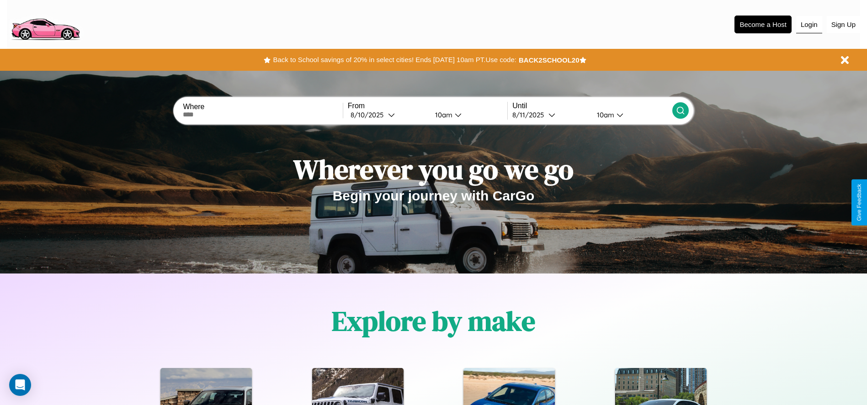
click at [809, 24] on button "Login" at bounding box center [809, 24] width 26 height 17
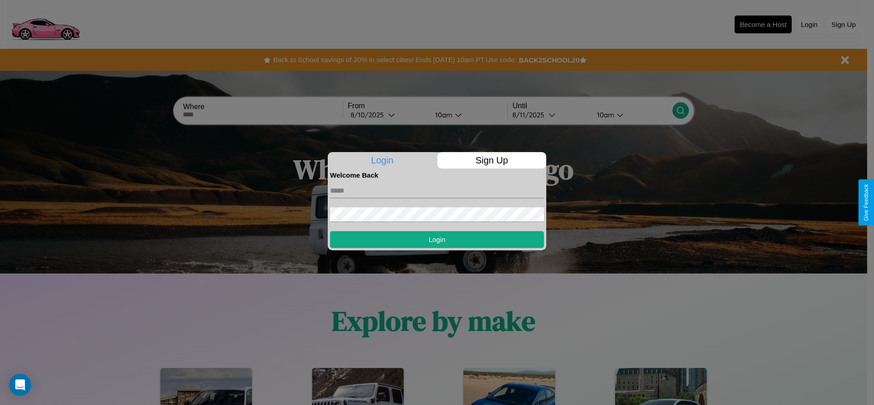
click at [437, 191] on input "text" at bounding box center [437, 191] width 214 height 15
type input "**********"
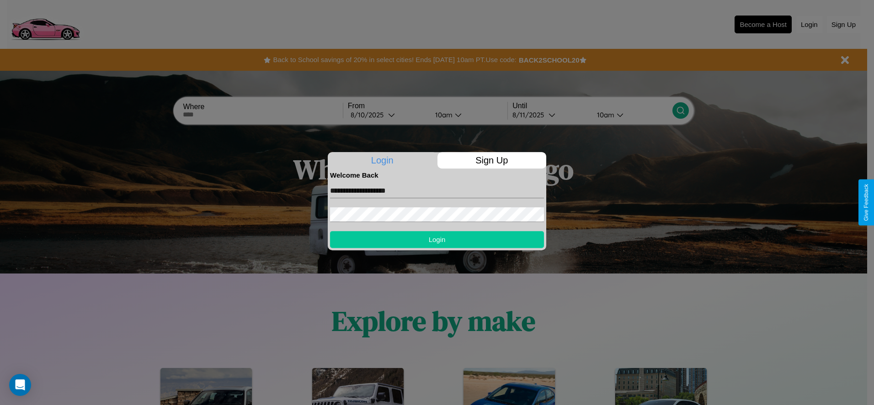
click at [437, 240] on button "Login" at bounding box center [437, 239] width 214 height 17
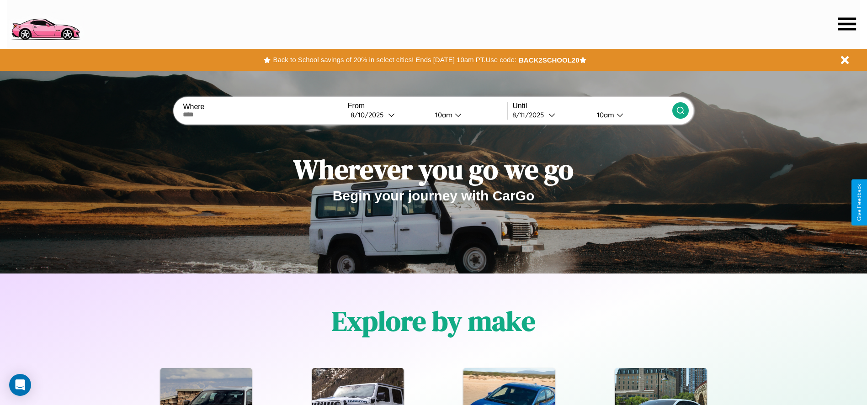
click at [847, 24] on icon at bounding box center [847, 23] width 18 height 13
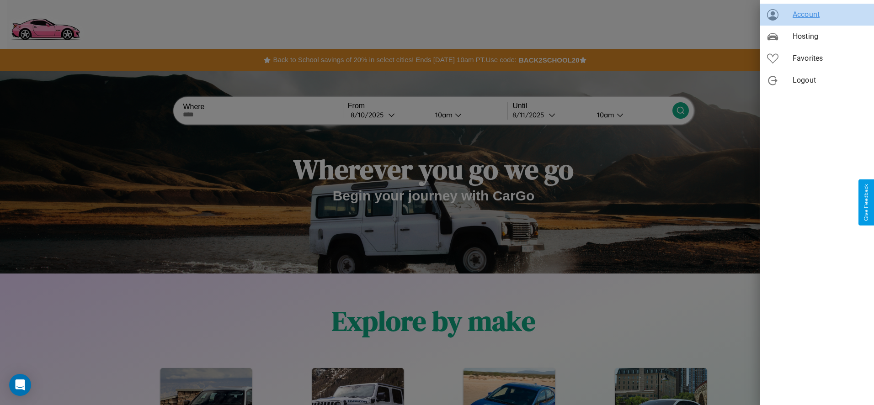
click at [817, 15] on span "Account" at bounding box center [830, 14] width 74 height 11
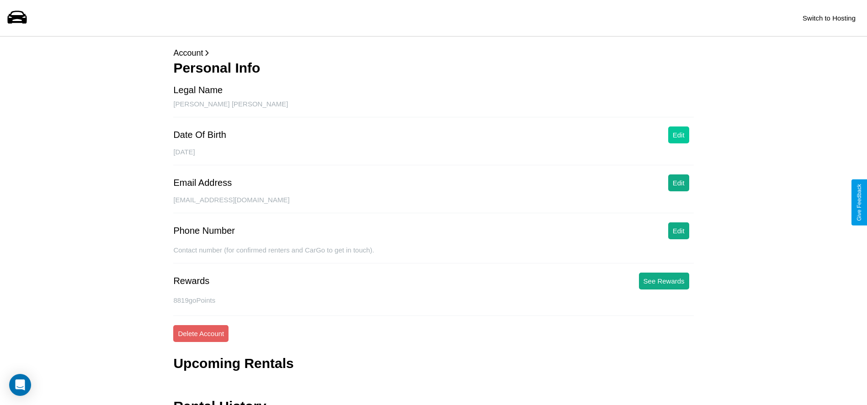
click at [678, 135] on button "Edit" at bounding box center [678, 135] width 21 height 17
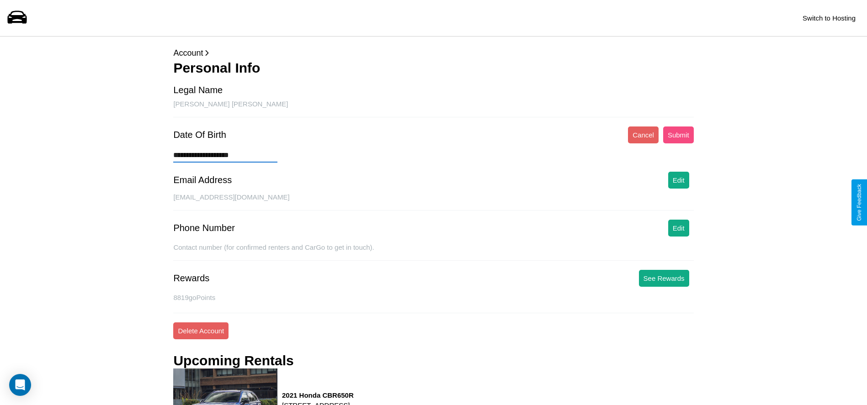
type input "**********"
click at [678, 135] on button "Submit" at bounding box center [678, 135] width 31 height 17
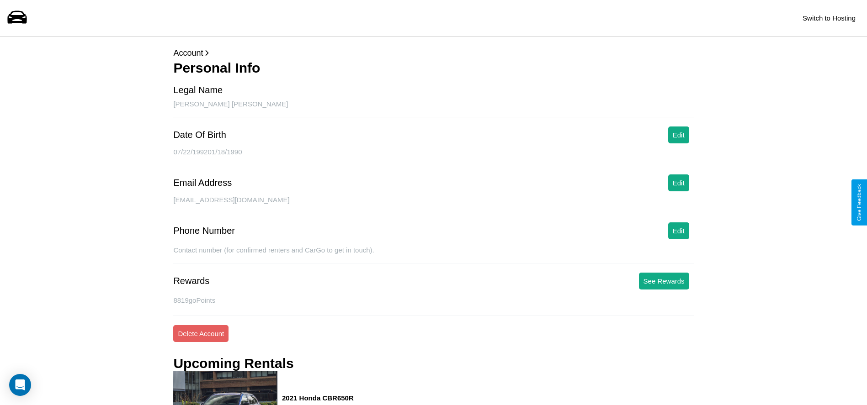
scroll to position [156, 0]
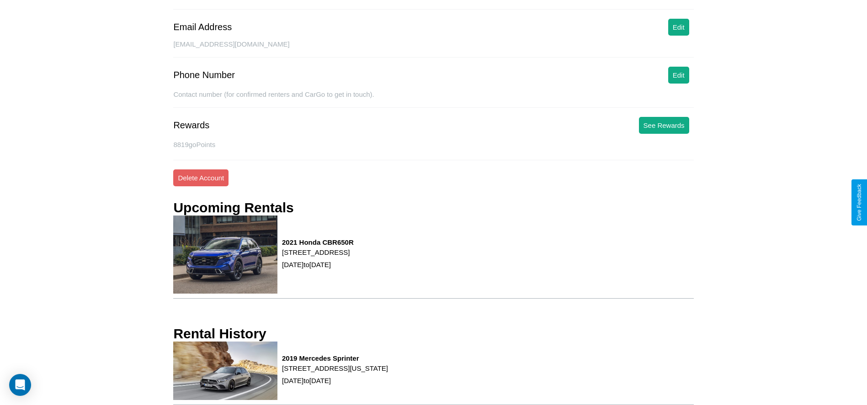
click at [388, 373] on p "[STREET_ADDRESS][US_STATE]" at bounding box center [335, 368] width 106 height 12
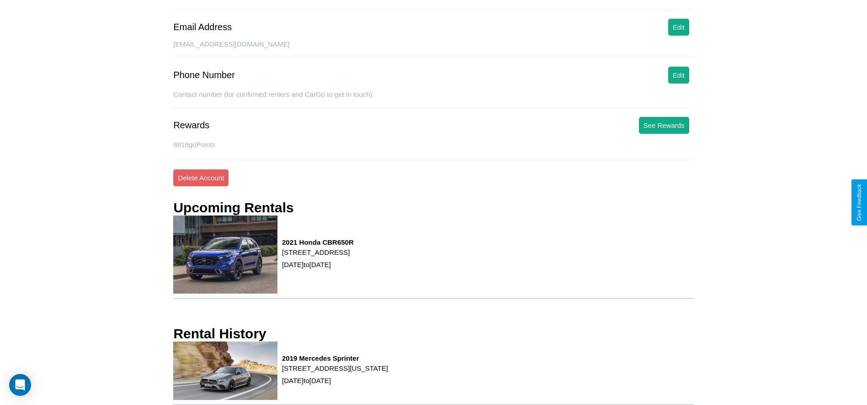
click at [388, 373] on p "[STREET_ADDRESS][US_STATE]" at bounding box center [335, 368] width 106 height 12
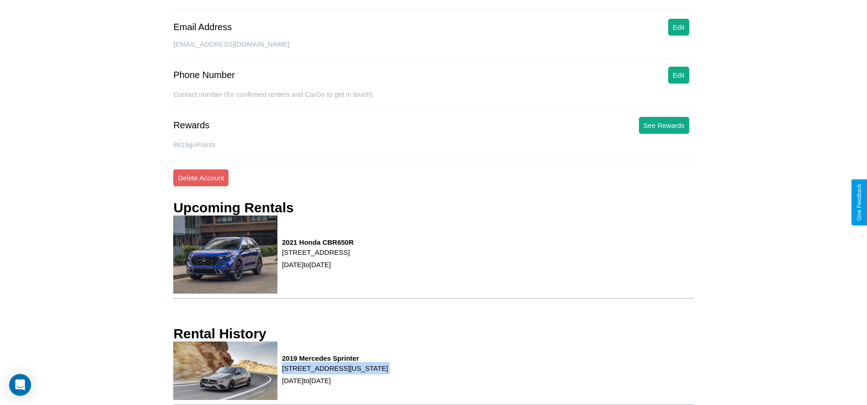
click at [388, 373] on p "[STREET_ADDRESS][US_STATE]" at bounding box center [335, 368] width 106 height 12
